Goal: Find specific page/section: Find specific page/section

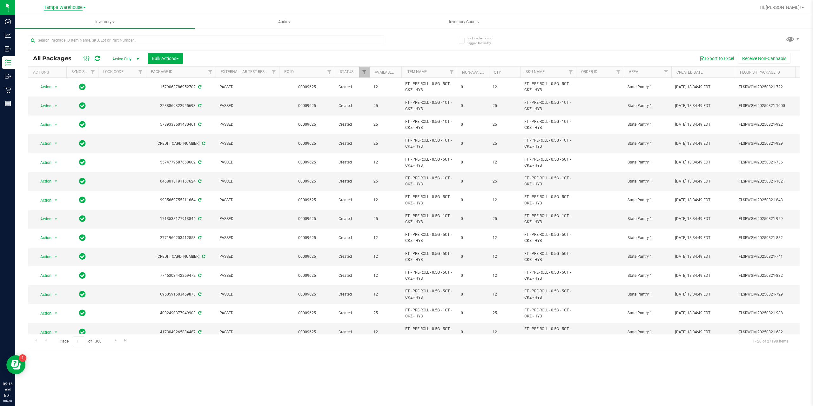
click at [48, 10] on span "Tampa Warehouse" at bounding box center [63, 8] width 39 height 6
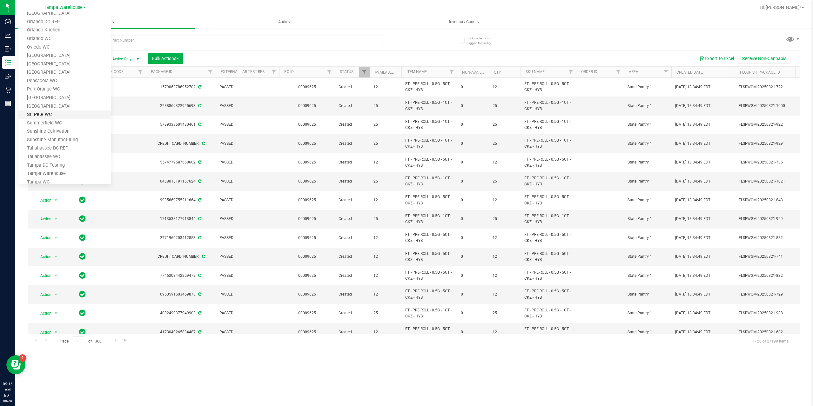
scroll to position [287, 0]
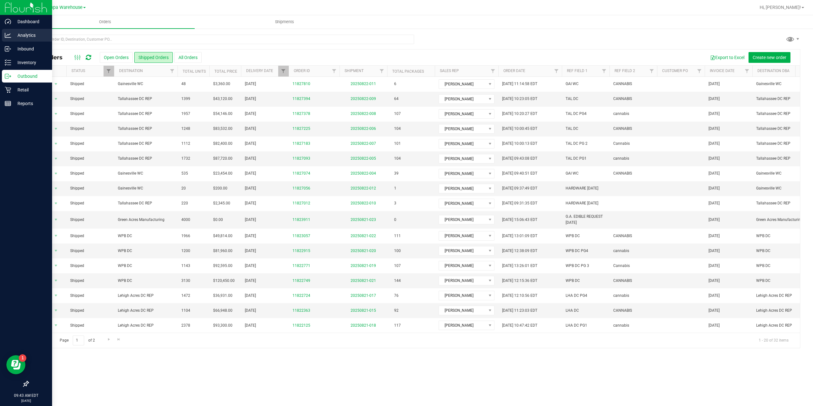
click at [18, 35] on p "Analytics" at bounding box center [30, 35] width 38 height 8
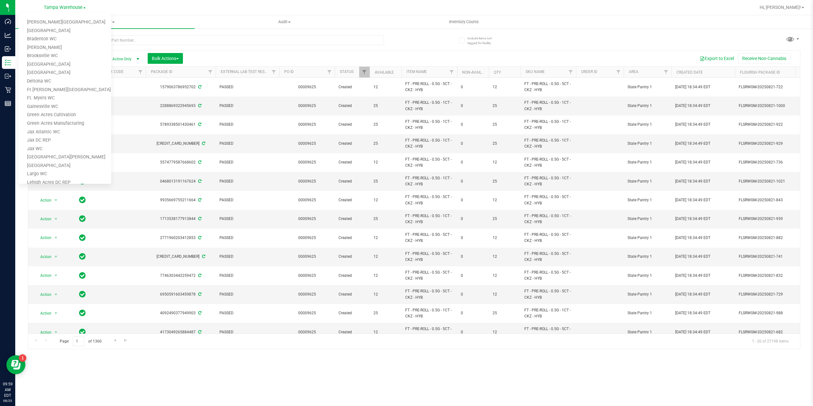
scroll to position [287, 0]
click at [246, 46] on div at bounding box center [206, 43] width 356 height 15
